Goal: Information Seeking & Learning: Learn about a topic

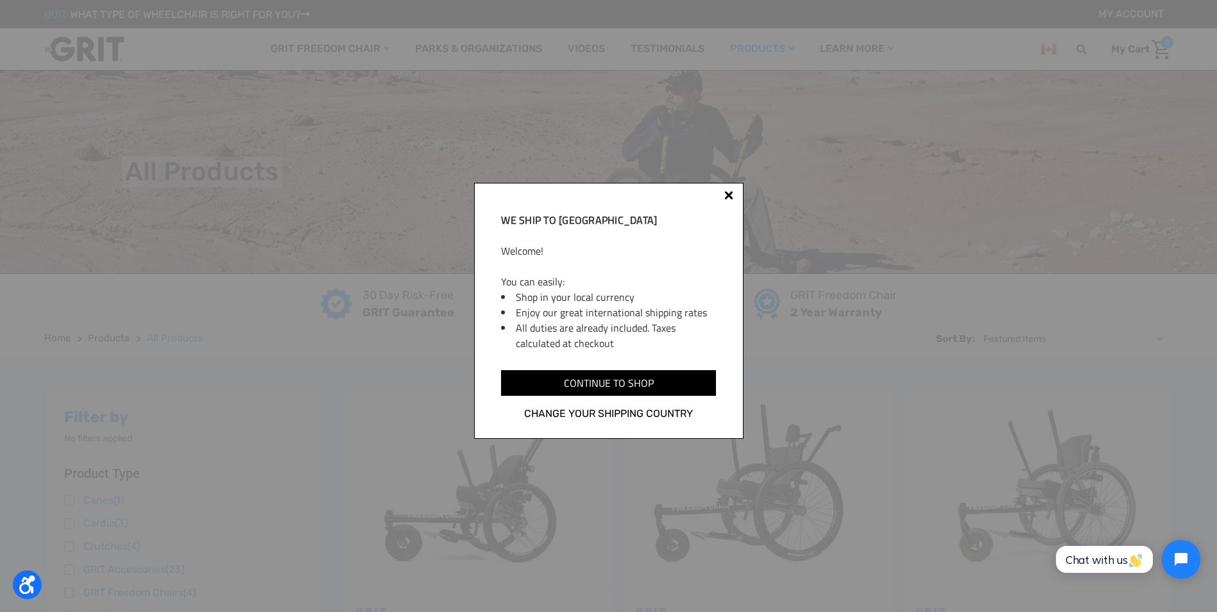
click at [730, 193] on div at bounding box center [728, 195] width 9 height 9
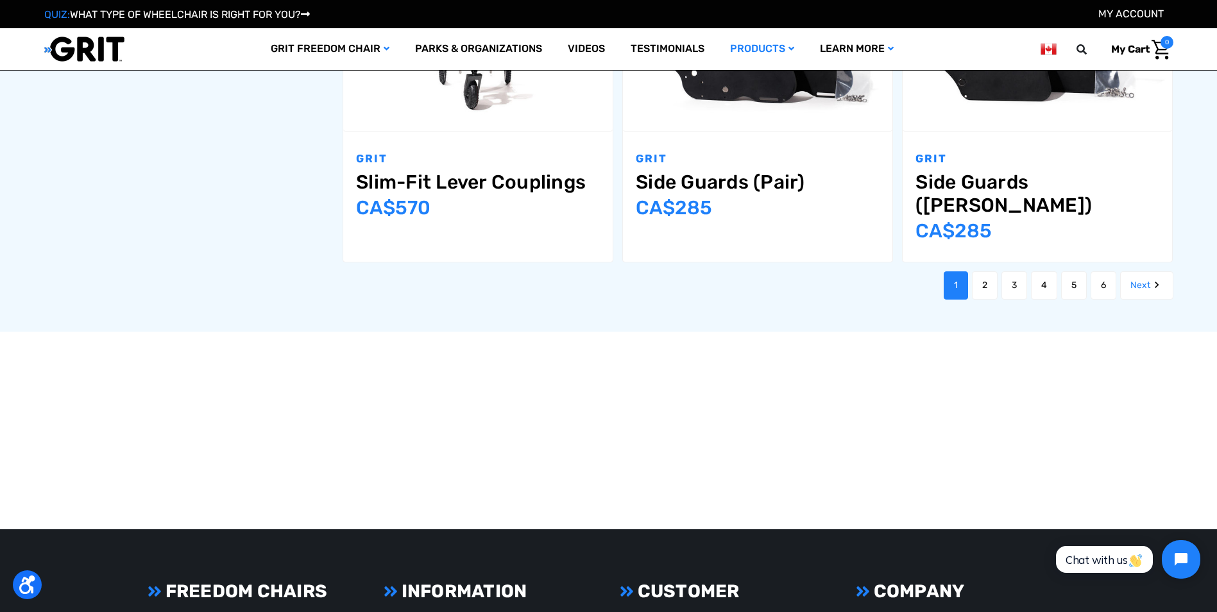
scroll to position [1732, 0]
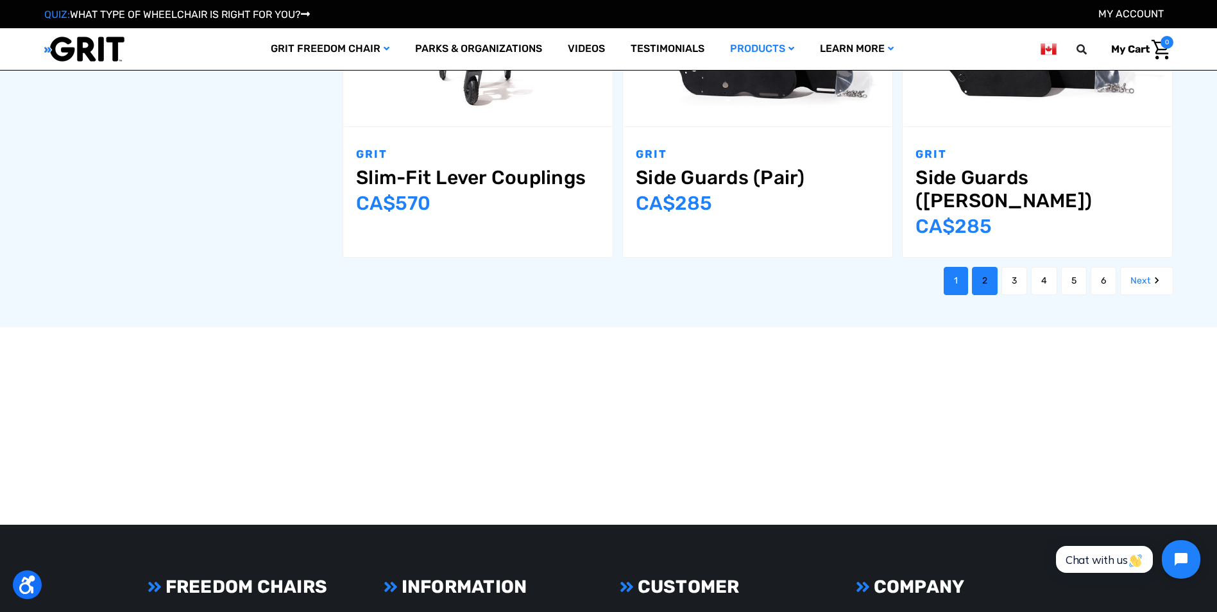
click at [979, 267] on link "2" at bounding box center [985, 281] width 26 height 28
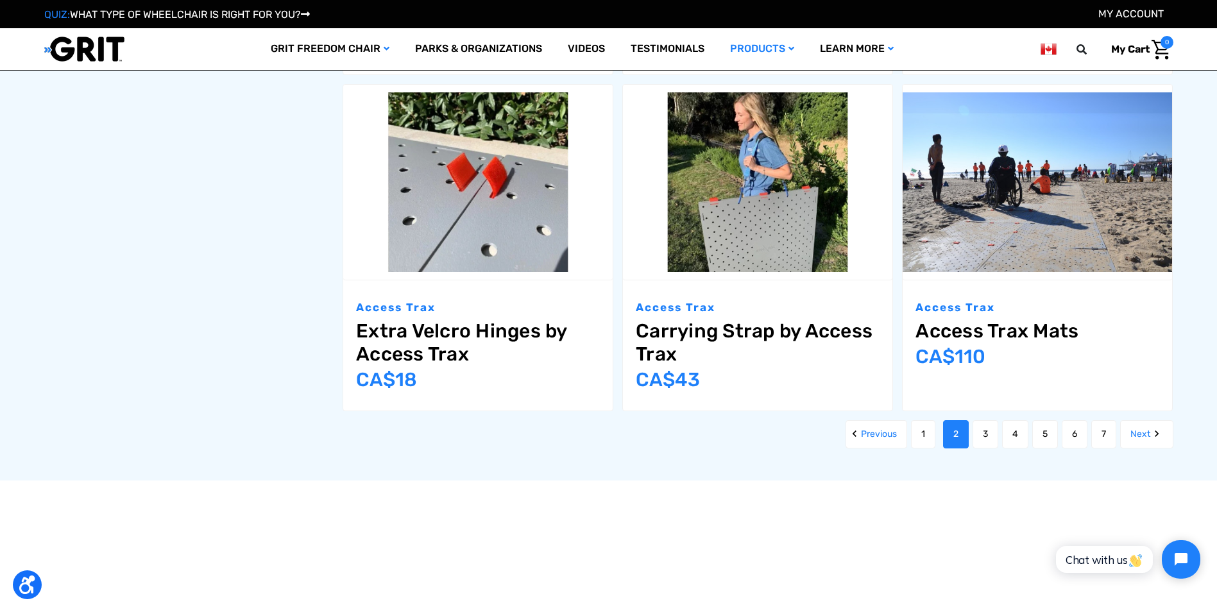
scroll to position [1540, 0]
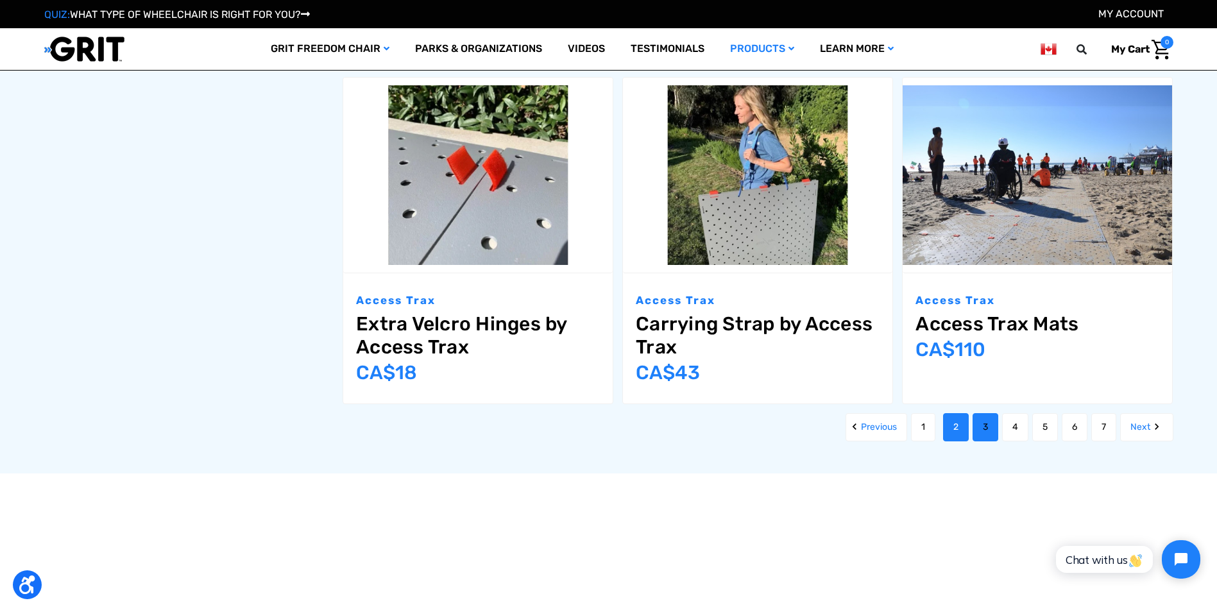
click at [987, 429] on link "3" at bounding box center [986, 427] width 26 height 28
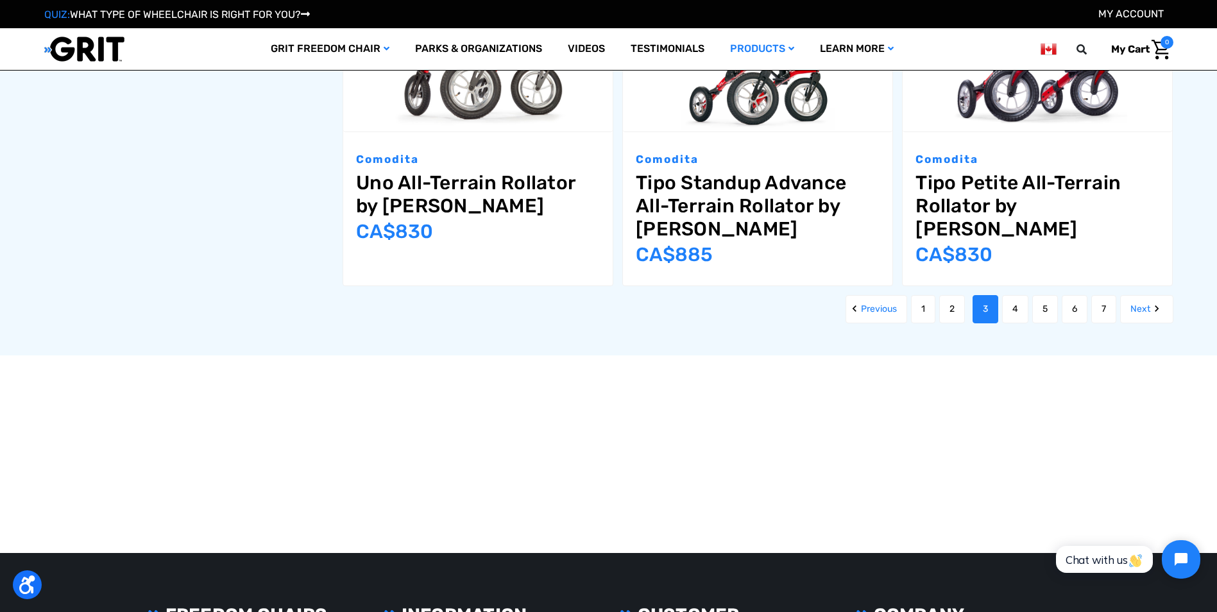
scroll to position [1796, 0]
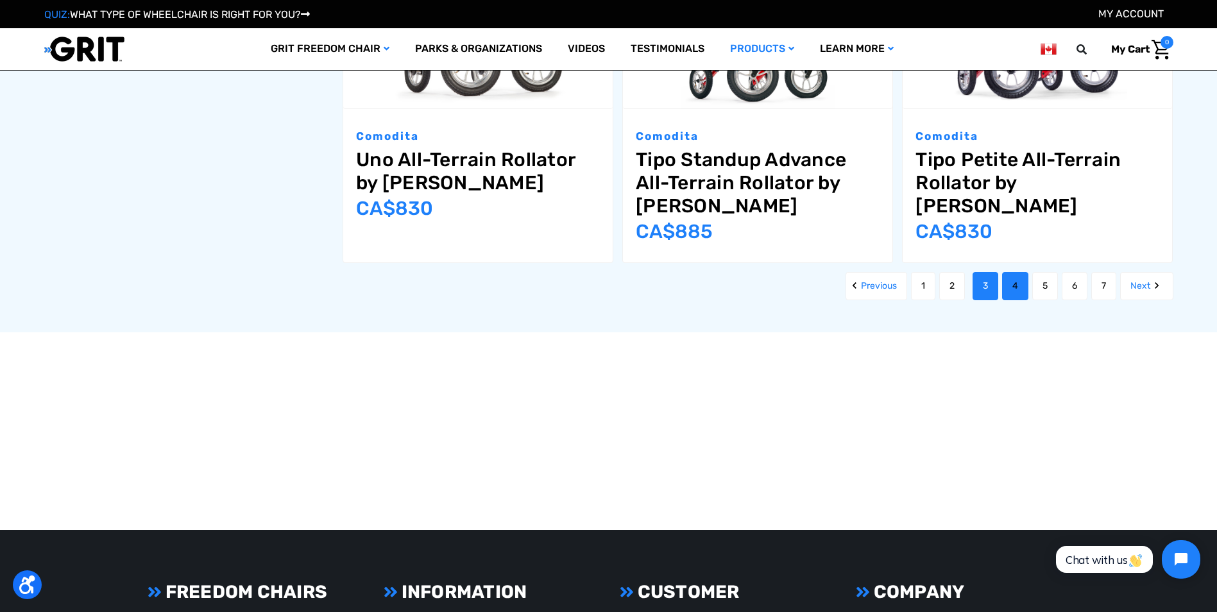
click at [1012, 272] on link "4" at bounding box center [1015, 286] width 26 height 28
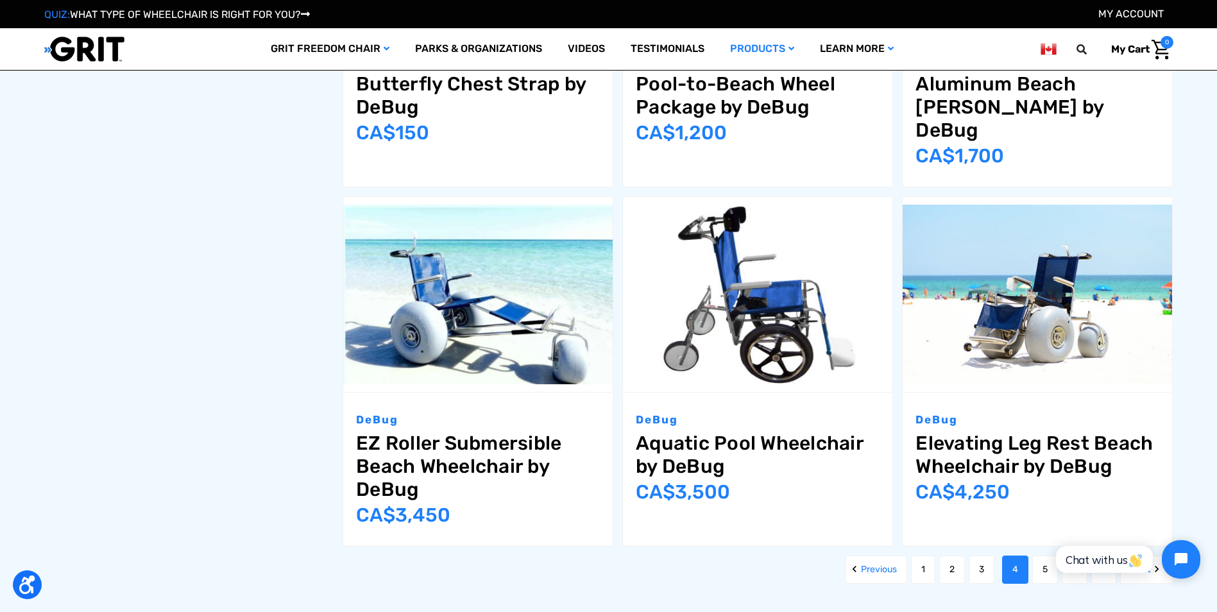
scroll to position [1668, 0]
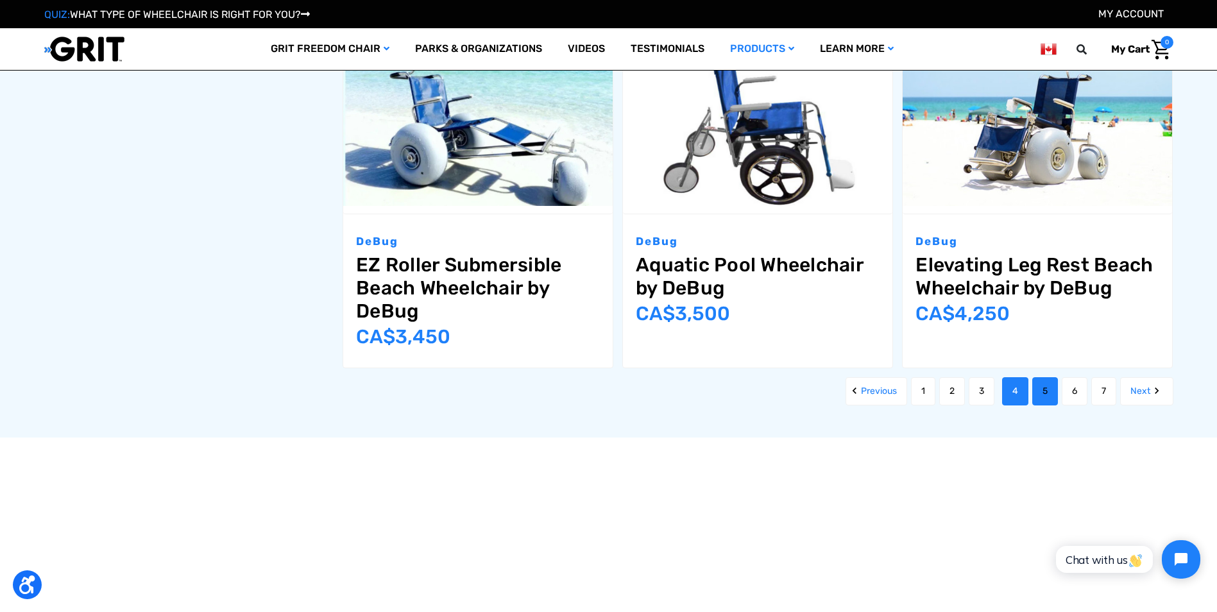
click at [1044, 377] on link "5" at bounding box center [1045, 391] width 26 height 28
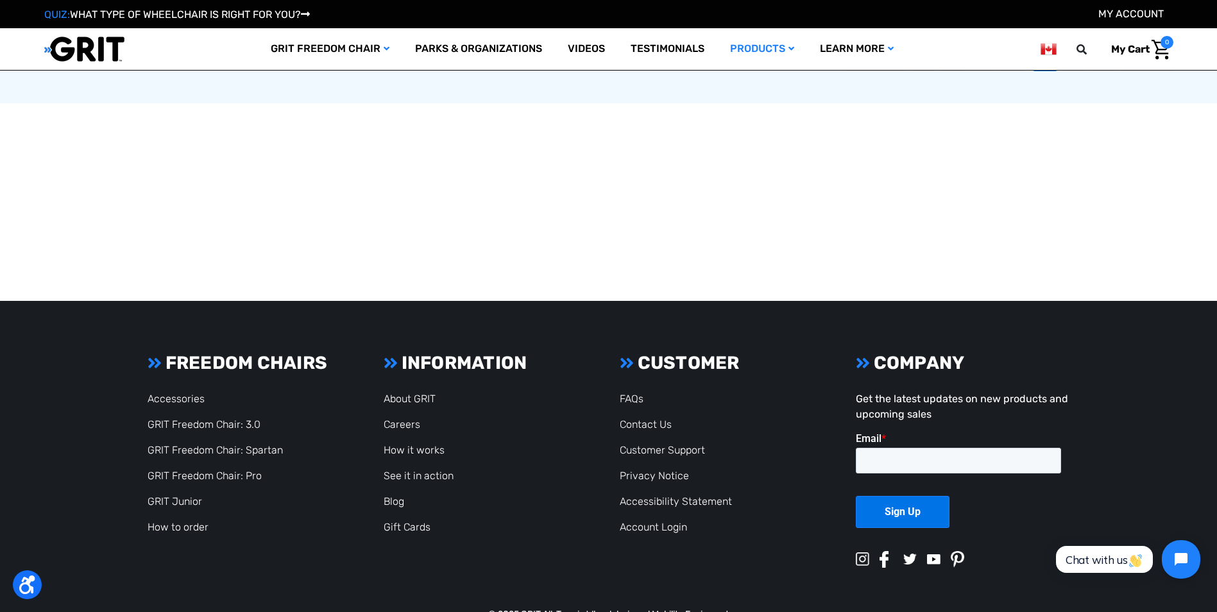
scroll to position [2060, 0]
